Goal: Transaction & Acquisition: Purchase product/service

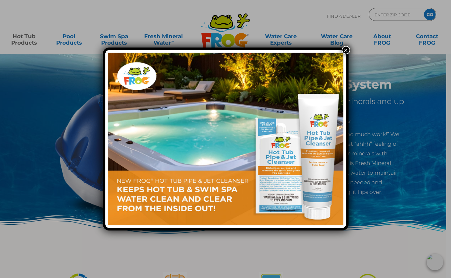
click at [347, 48] on button "×" at bounding box center [346, 50] width 8 height 8
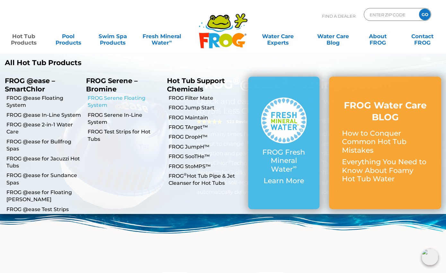
click at [122, 98] on link "FROG Serene Floating System" at bounding box center [125, 102] width 75 height 14
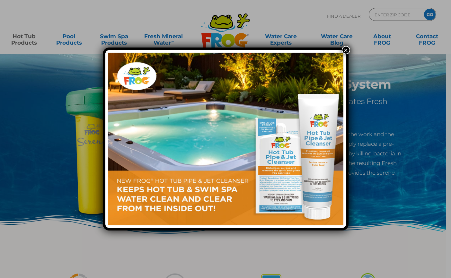
click at [344, 51] on button "×" at bounding box center [346, 50] width 8 height 8
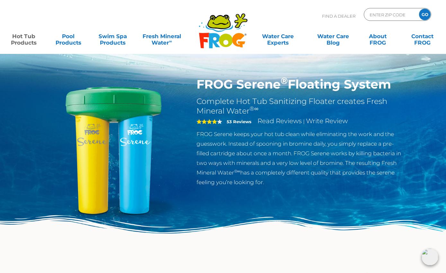
click at [427, 260] on img at bounding box center [430, 257] width 17 height 17
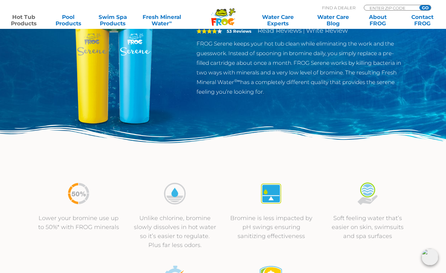
scroll to position [96, 0]
